Goal: Information Seeking & Learning: Learn about a topic

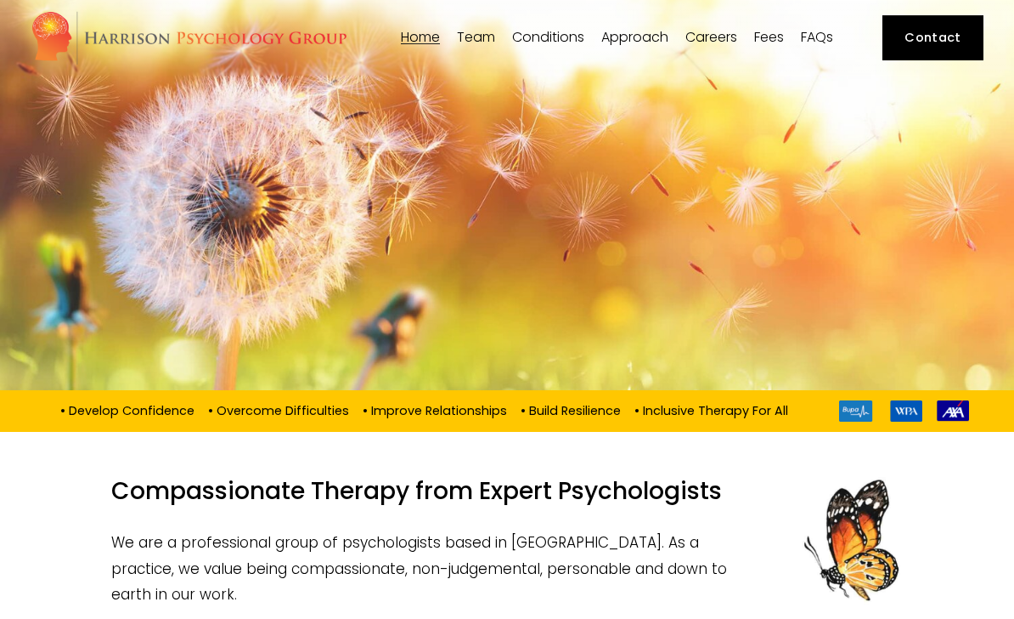
click at [813, 37] on link "FAQs" at bounding box center [817, 38] width 32 height 16
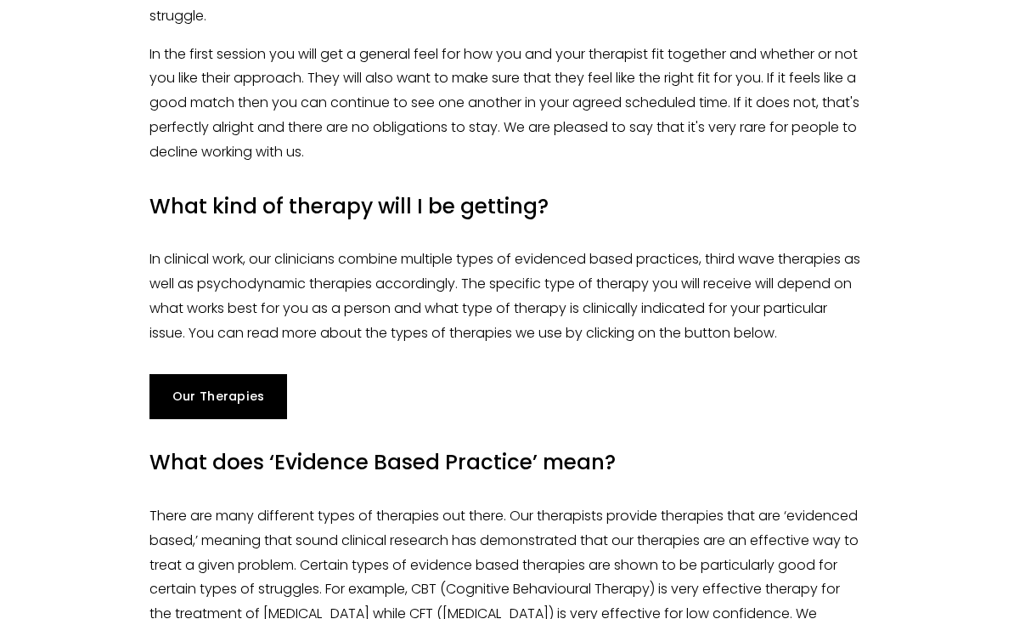
scroll to position [1412, 0]
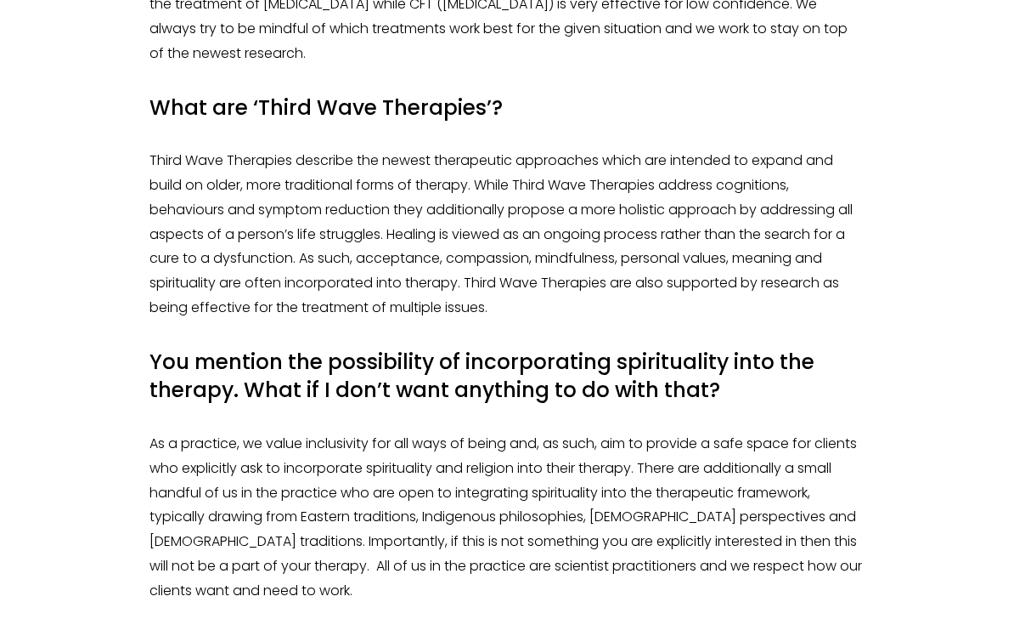
click at [669, 287] on p "Third Wave Therapies describe the newest therapeutic approaches which are inten…" at bounding box center [507, 235] width 715 height 172
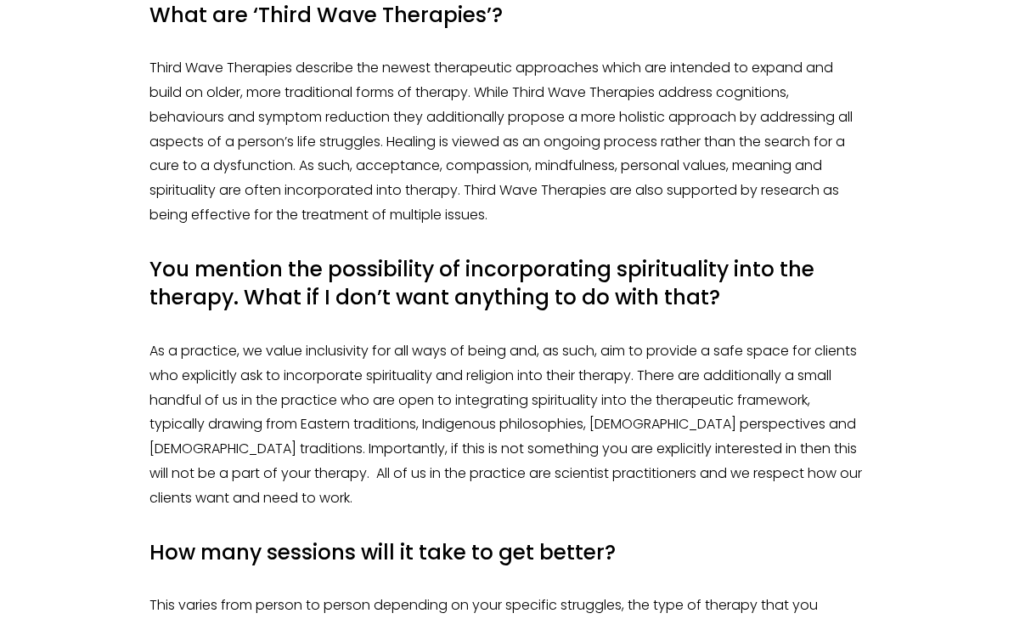
scroll to position [1510, 0]
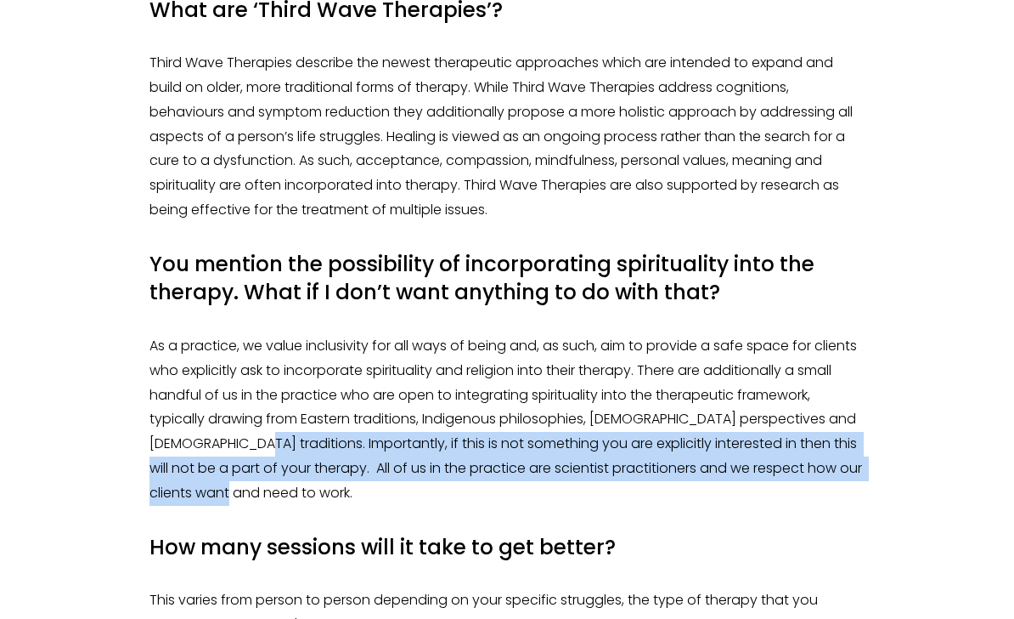
drag, startPoint x: 250, startPoint y: 479, endPoint x: 415, endPoint y: 515, distance: 169.5
click at [415, 506] on p "As a practice, we value inclusivity for all ways of being and, as such, aim to …" at bounding box center [507, 420] width 715 height 172
click at [411, 506] on p "As a practice, we value inclusivity for all ways of being and, as such, aim to …" at bounding box center [507, 420] width 715 height 172
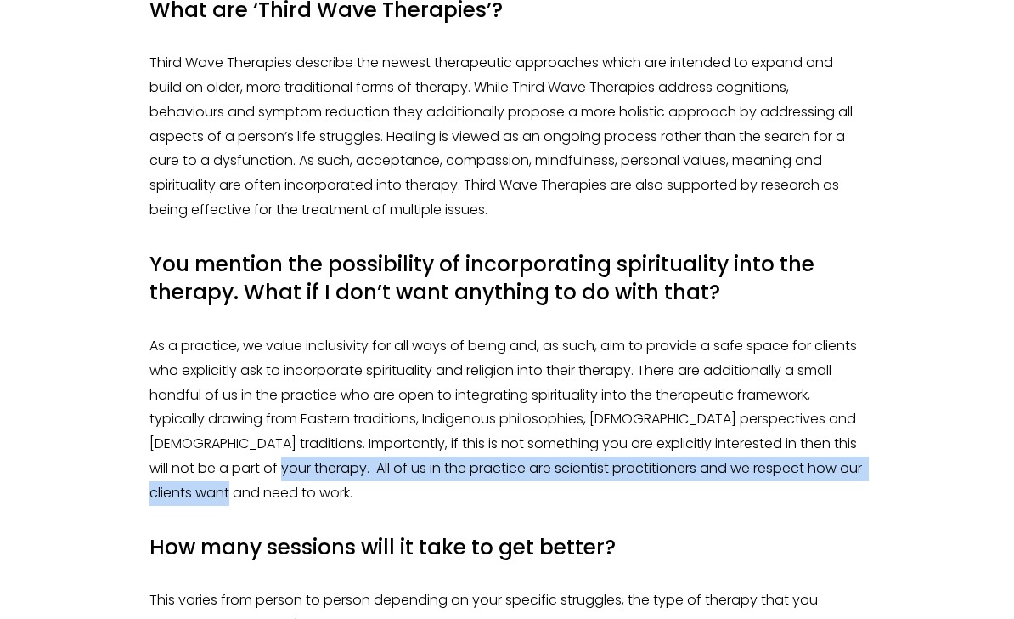
drag, startPoint x: 288, startPoint y: 525, endPoint x: 265, endPoint y: 489, distance: 42.4
click at [265, 489] on p "As a practice, we value inclusivity for all ways of being and, as such, aim to …" at bounding box center [507, 420] width 715 height 172
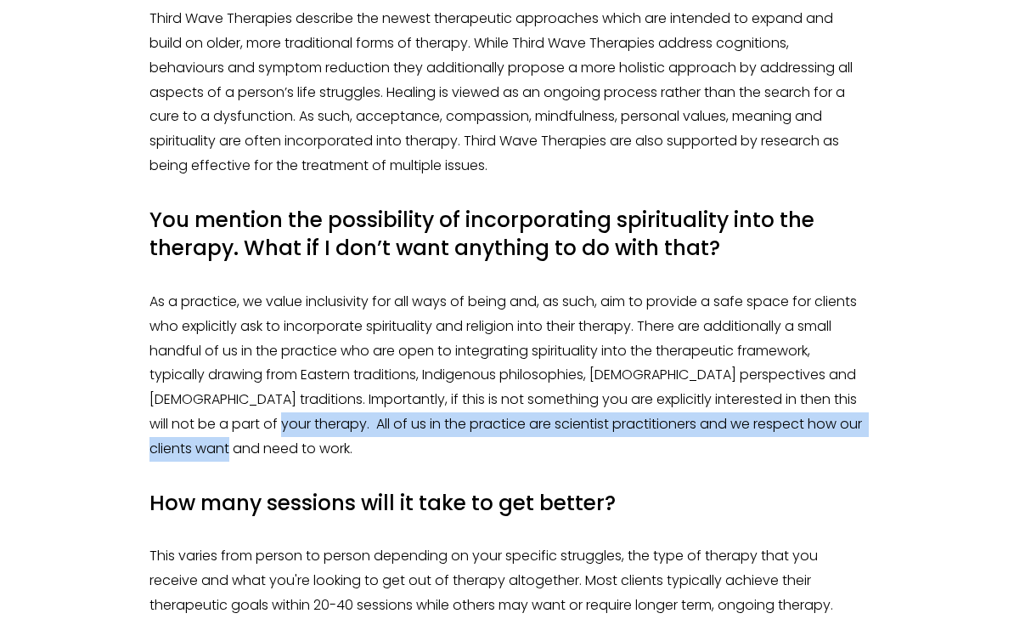
scroll to position [1566, 0]
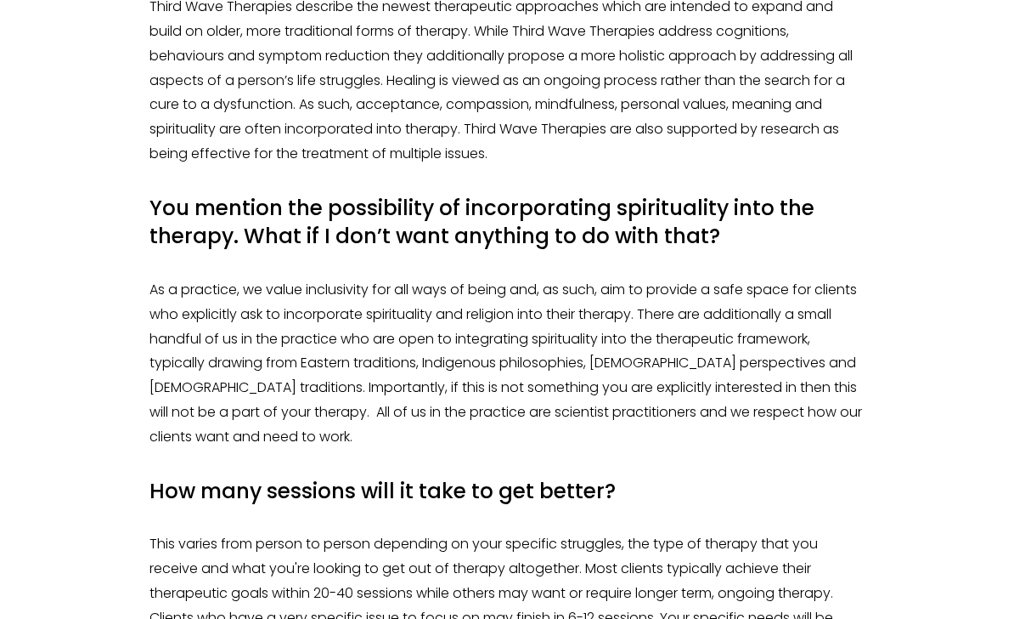
drag, startPoint x: 353, startPoint y: 414, endPoint x: 298, endPoint y: 444, distance: 62.4
click at [353, 415] on p "As a practice, we value inclusivity for all ways of being and, as such, aim to …" at bounding box center [507, 364] width 715 height 172
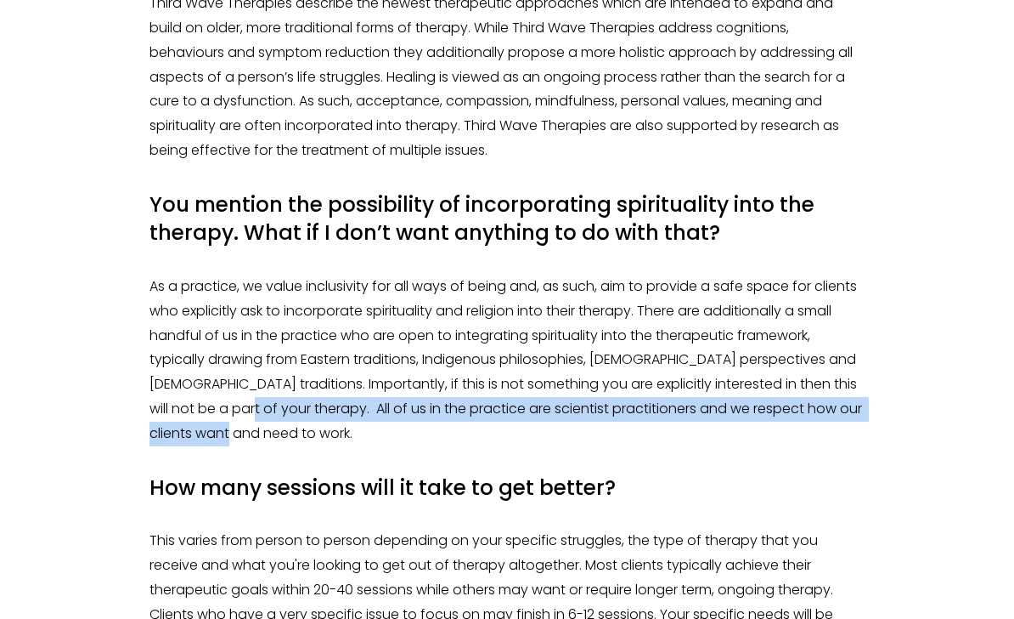
scroll to position [1565, 0]
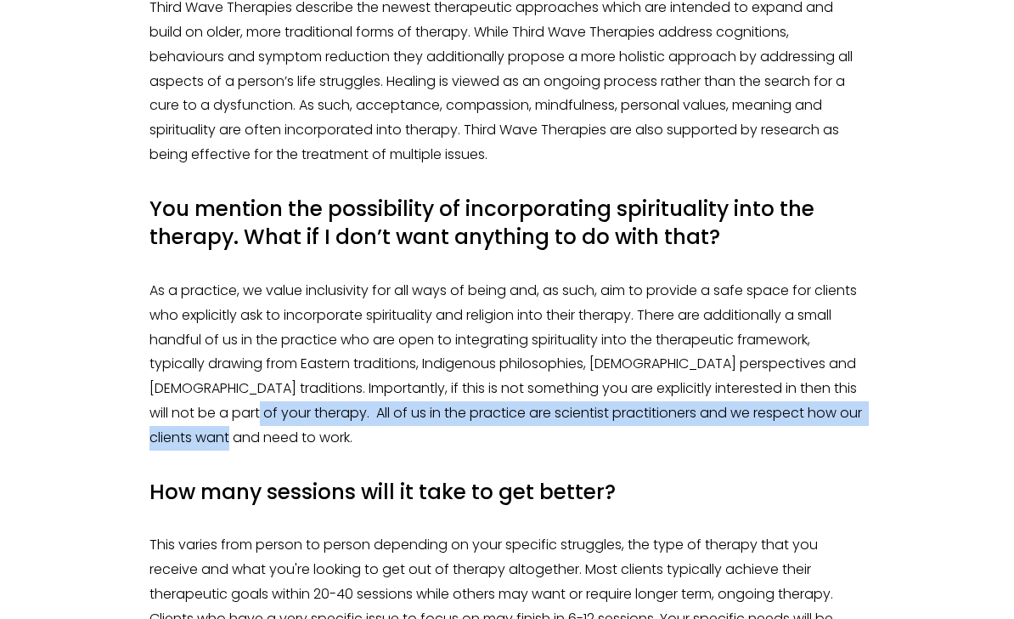
drag, startPoint x: 290, startPoint y: 457, endPoint x: 245, endPoint y: 437, distance: 49.4
click at [245, 437] on p "As a practice, we value inclusivity for all ways of being and, as such, aim to …" at bounding box center [507, 365] width 715 height 172
copy p "All of us in the practice are scientist practitioners and we respect how our cl…"
